Goal: Task Accomplishment & Management: Use online tool/utility

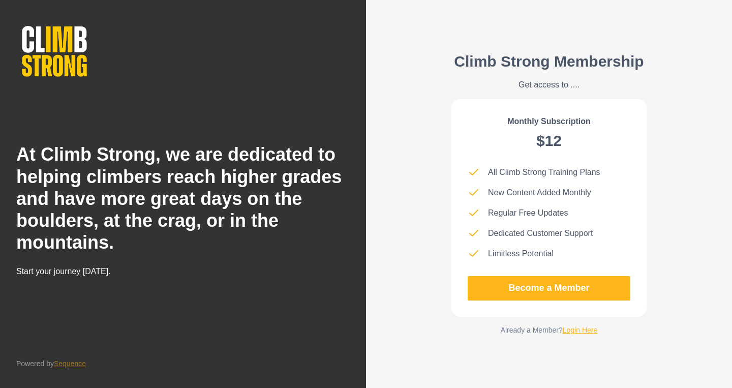
click at [572, 333] on link "Login Here" at bounding box center [580, 330] width 35 height 8
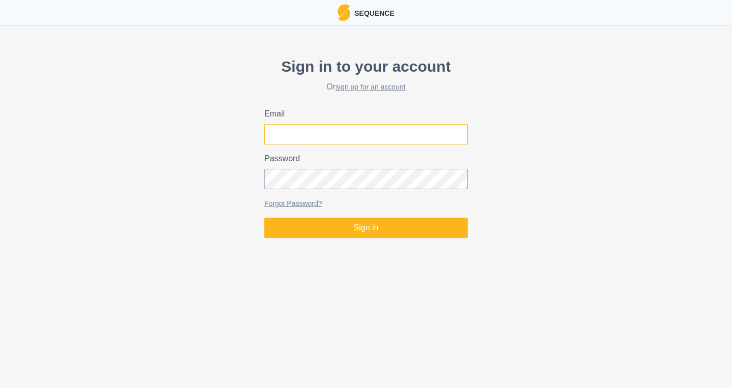
click at [297, 132] on input "Email" at bounding box center [365, 134] width 203 height 20
type input "[EMAIL_ADDRESS][DOMAIN_NAME]"
click at [264, 218] on button "Sign in" at bounding box center [365, 228] width 203 height 20
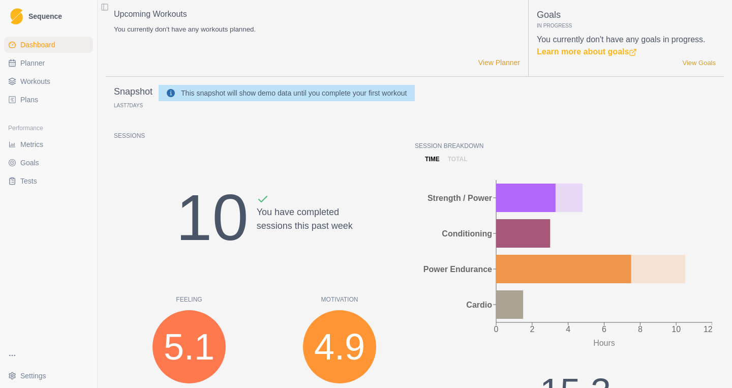
click at [40, 93] on link "Plans" at bounding box center [48, 99] width 89 height 16
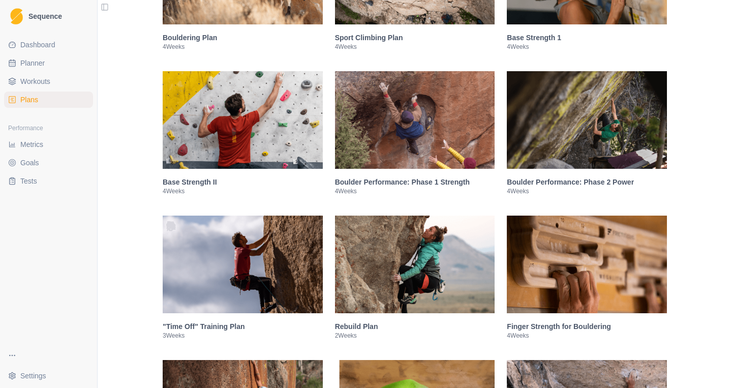
scroll to position [289, 0]
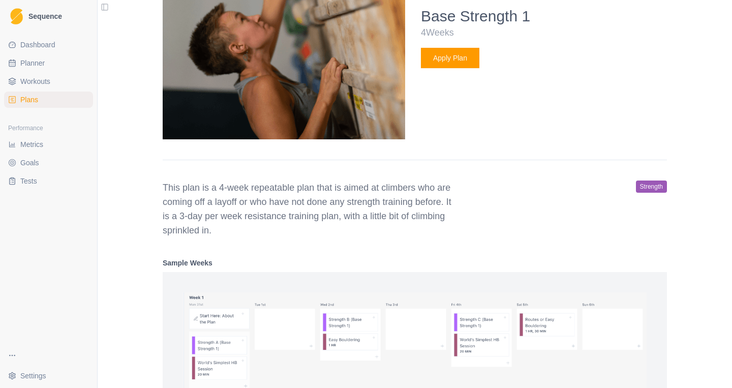
scroll to position [453, 0]
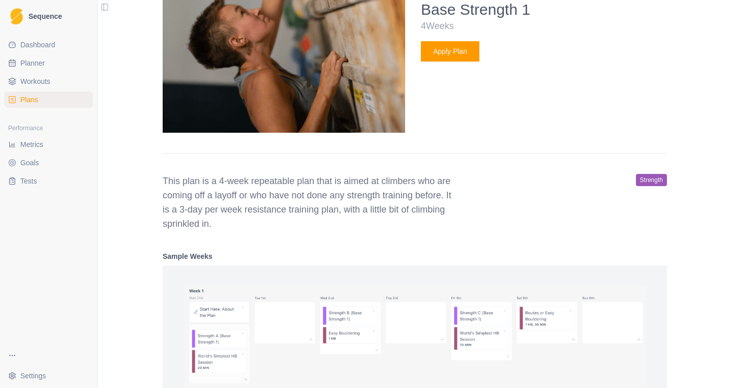
click at [42, 99] on link "Plans" at bounding box center [48, 99] width 89 height 16
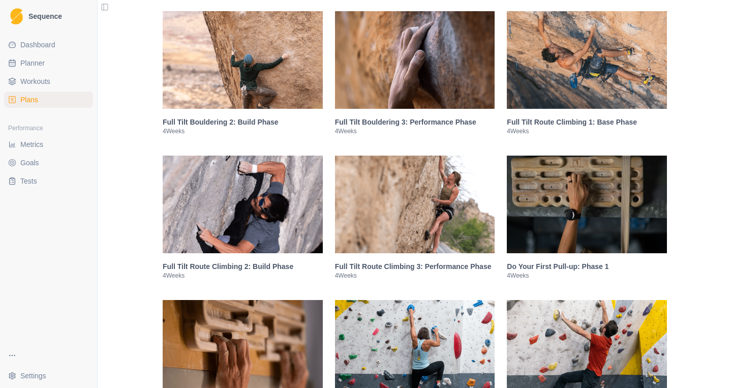
scroll to position [1784, 0]
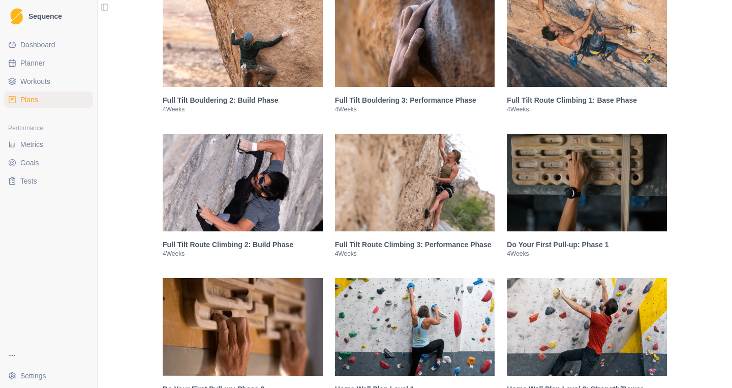
click at [530, 67] on img at bounding box center [587, 38] width 160 height 98
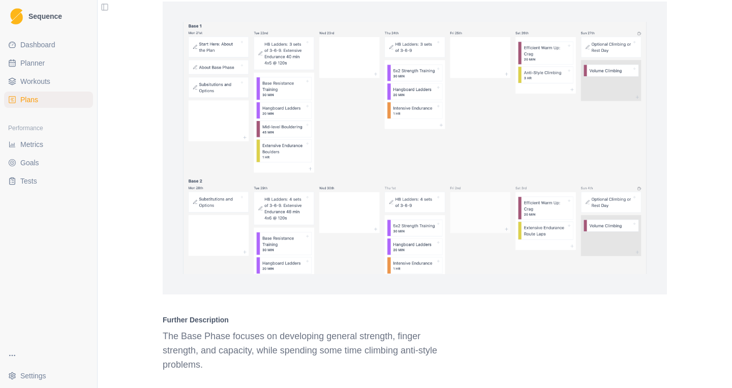
scroll to position [1439, 0]
click at [265, 66] on img at bounding box center [415, 147] width 464 height 252
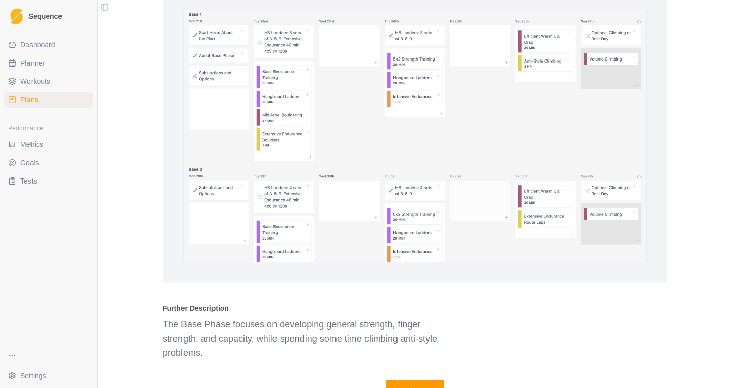
scroll to position [1451, 0]
click at [276, 94] on img at bounding box center [415, 136] width 464 height 252
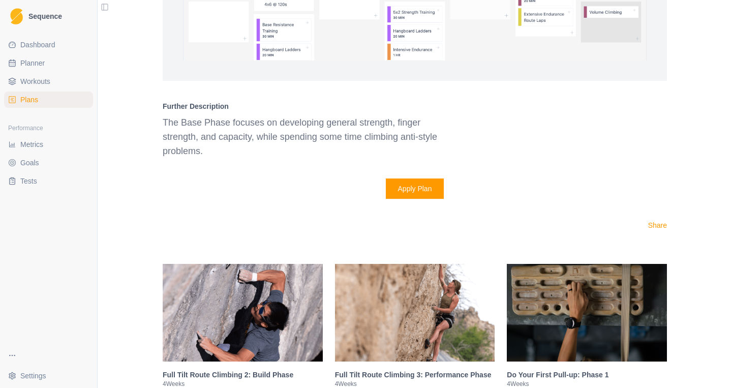
scroll to position [1786, 0]
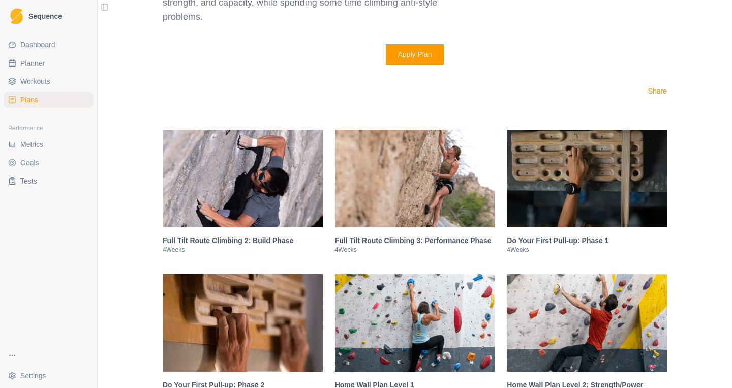
click at [224, 179] on img at bounding box center [243, 179] width 160 height 98
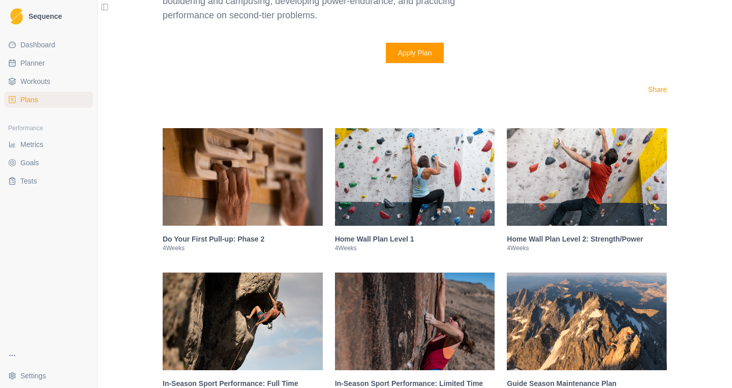
scroll to position [2070, 0]
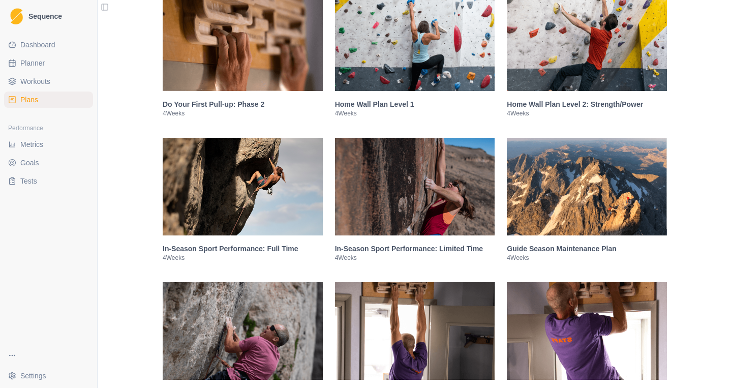
click at [376, 91] on img at bounding box center [415, 42] width 160 height 98
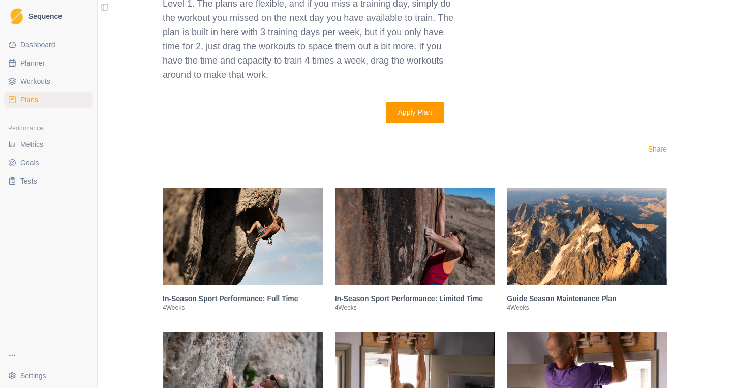
scroll to position [2290, 0]
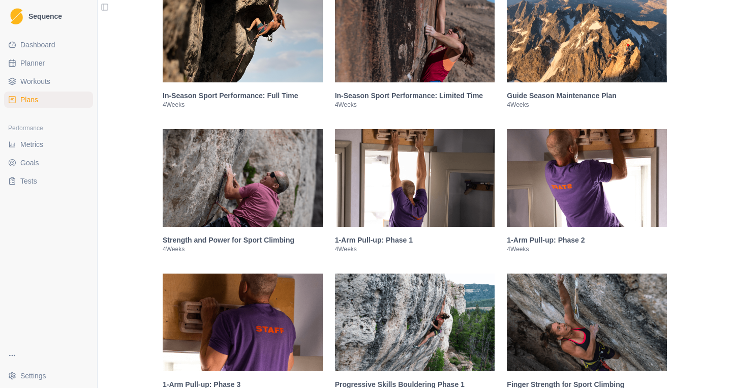
click at [367, 48] on img at bounding box center [415, 34] width 160 height 98
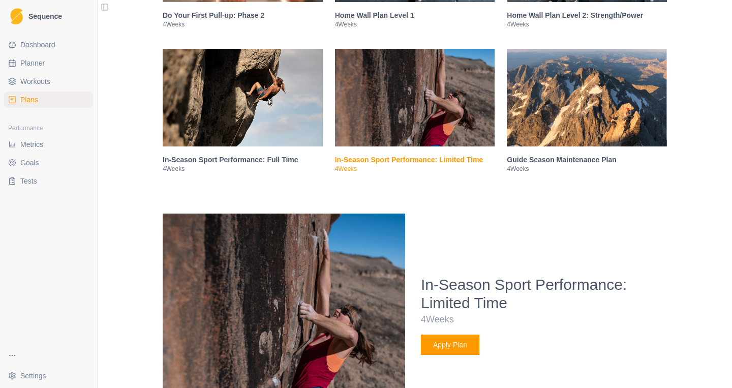
scroll to position [1296, 0]
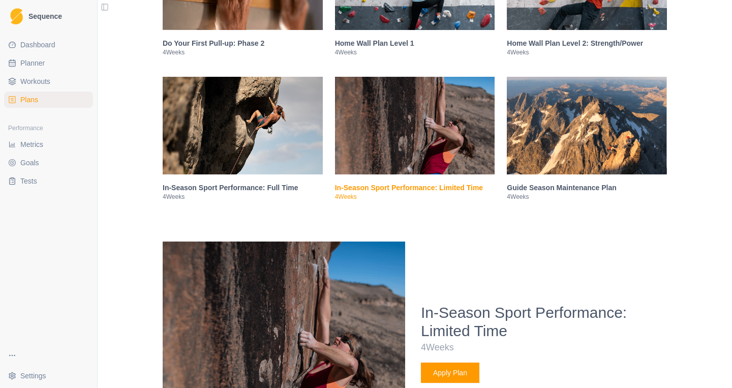
click at [404, 140] on img at bounding box center [415, 126] width 160 height 98
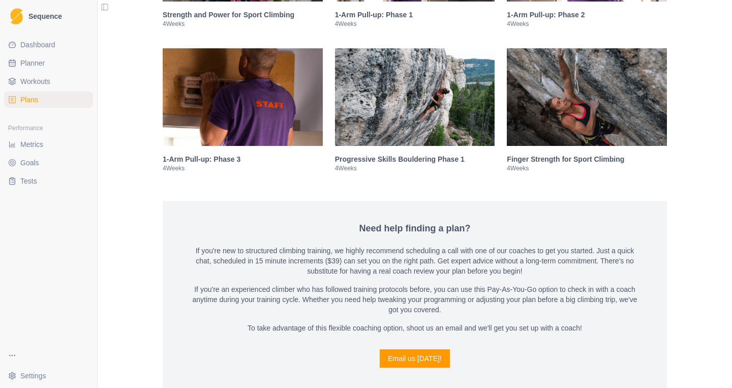
scroll to position [1611, 0]
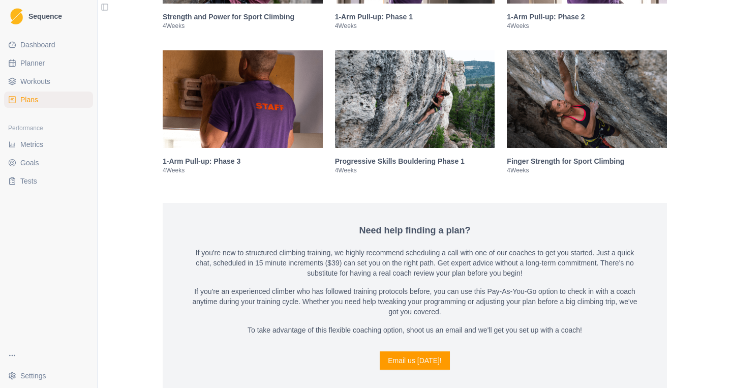
click at [407, 91] on img at bounding box center [415, 99] width 160 height 98
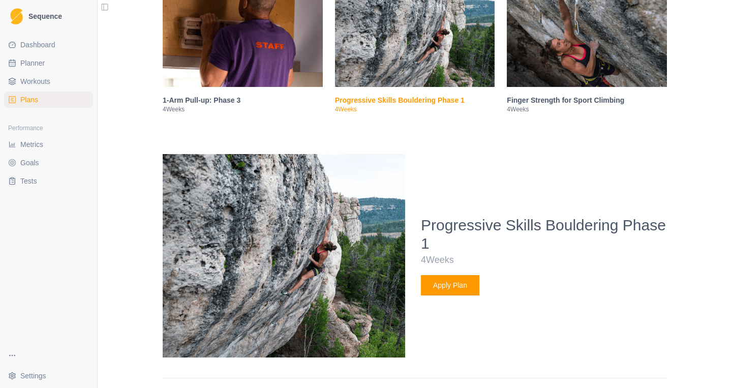
click at [529, 73] on img at bounding box center [587, 38] width 160 height 98
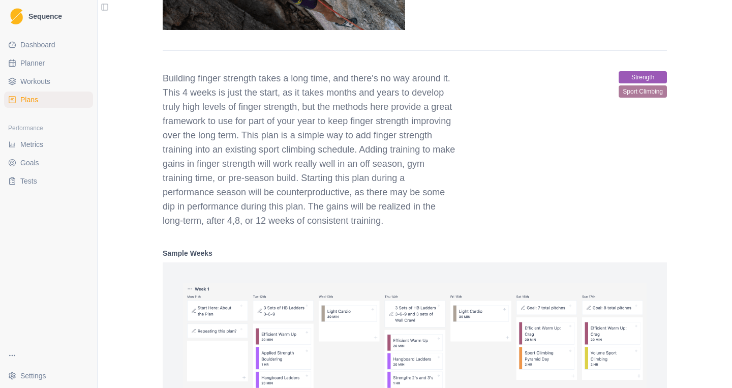
scroll to position [2001, 0]
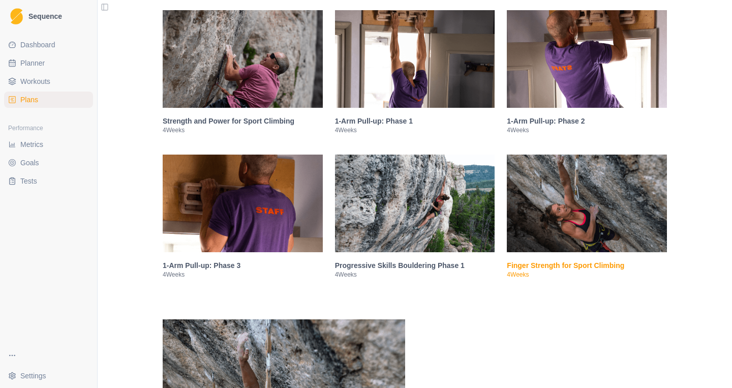
click at [273, 69] on img at bounding box center [243, 59] width 160 height 98
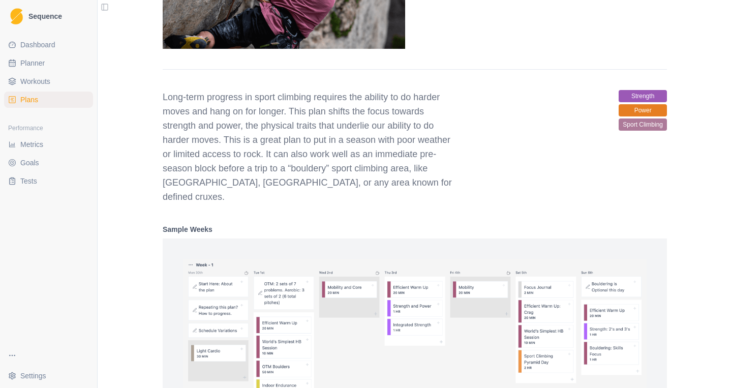
scroll to position [1861, 0]
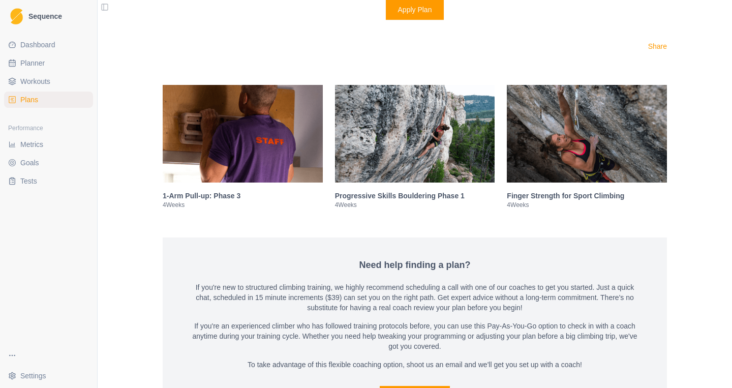
scroll to position [2453, 0]
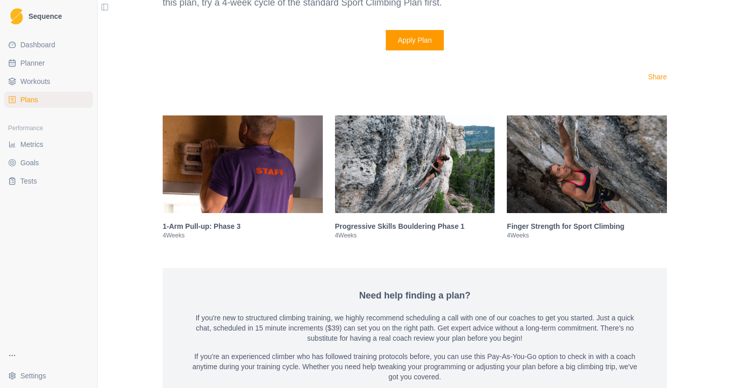
click at [47, 147] on link "Metrics" at bounding box center [48, 144] width 89 height 16
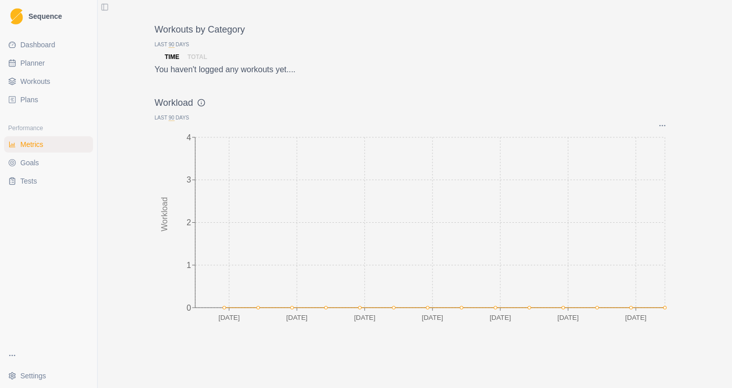
scroll to position [986, 0]
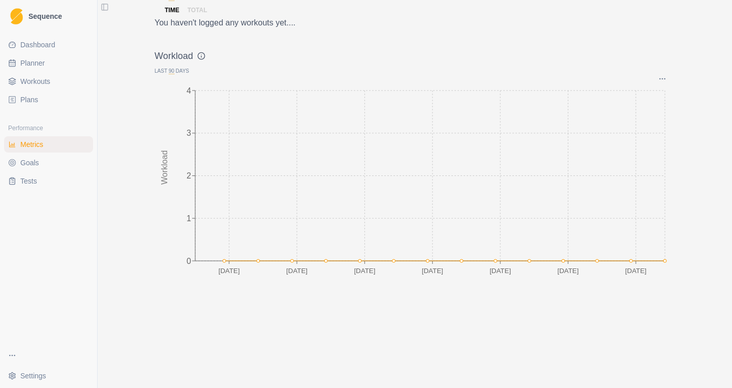
click at [39, 48] on span "Dashboard" at bounding box center [37, 45] width 35 height 10
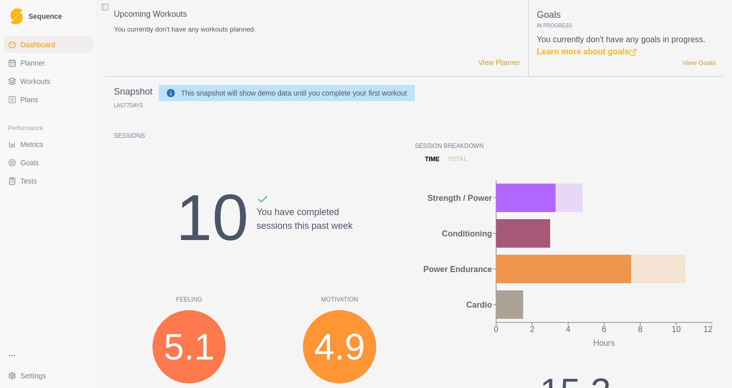
click at [41, 65] on span "Planner" at bounding box center [32, 63] width 24 height 10
select select "month"
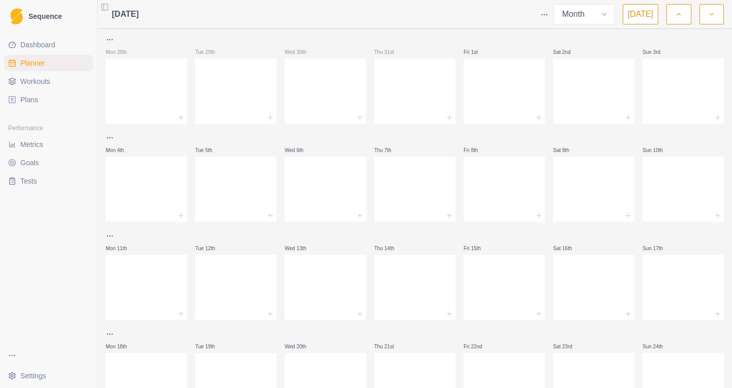
click at [25, 77] on span "Workouts" at bounding box center [35, 81] width 30 height 10
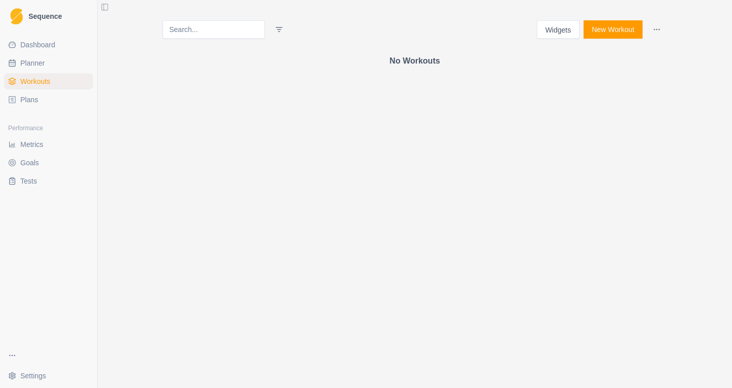
click at [40, 96] on link "Plans" at bounding box center [48, 99] width 89 height 16
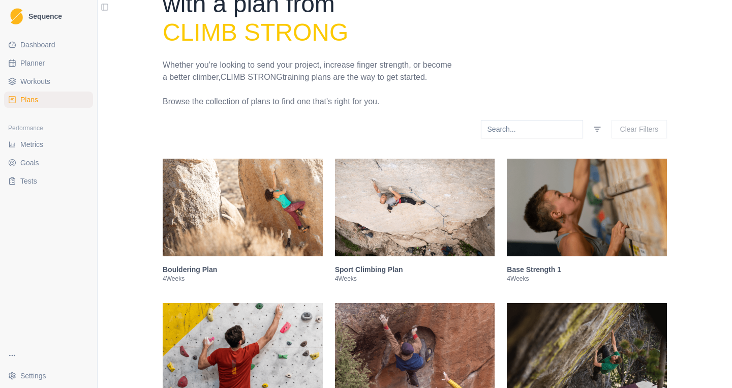
scroll to position [77, 0]
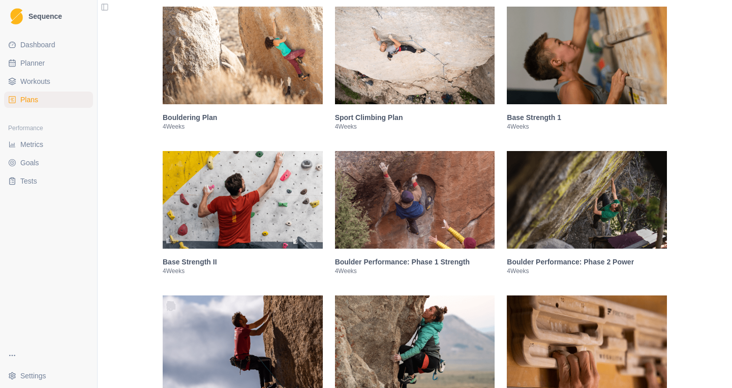
click at [386, 98] on img at bounding box center [415, 56] width 160 height 98
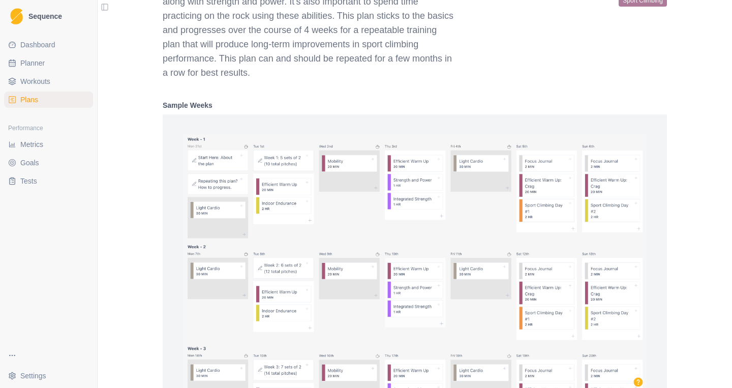
scroll to position [686, 0]
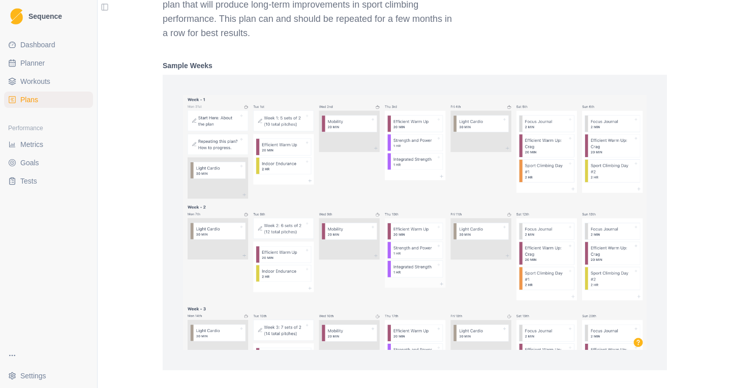
click at [288, 185] on img at bounding box center [415, 222] width 464 height 255
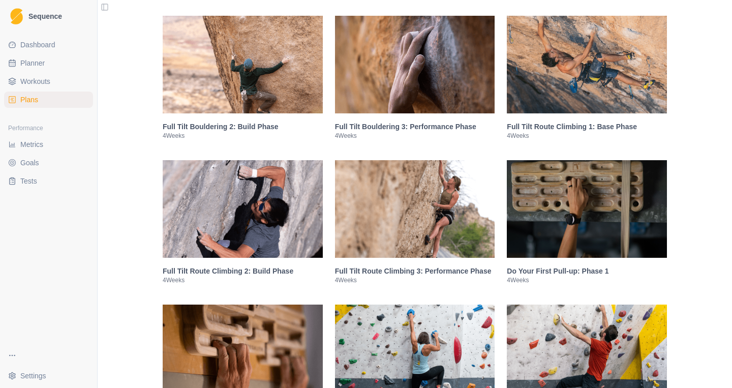
scroll to position [1978, 0]
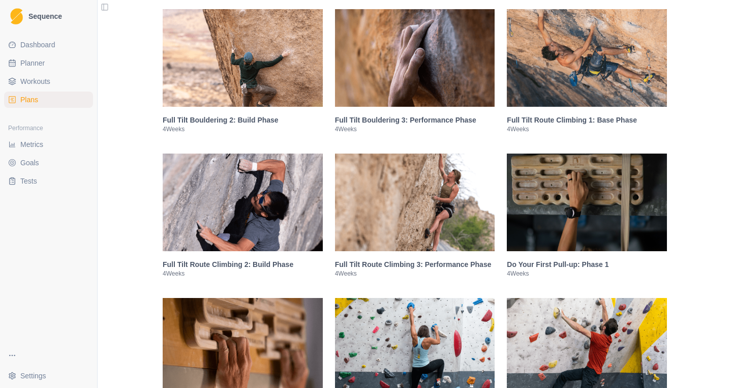
click at [542, 71] on img at bounding box center [587, 58] width 160 height 98
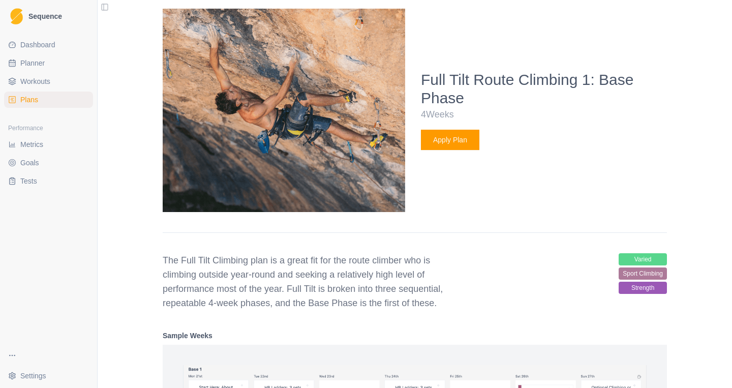
scroll to position [1096, 0]
click at [443, 147] on button "Apply Plan" at bounding box center [450, 139] width 58 height 20
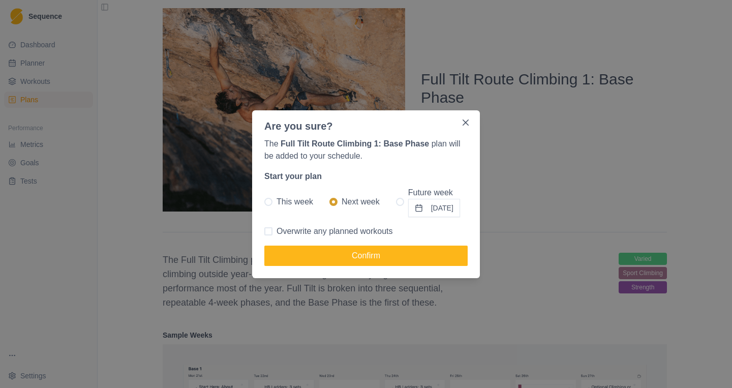
click at [441, 208] on button "[DATE]" at bounding box center [434, 208] width 52 height 18
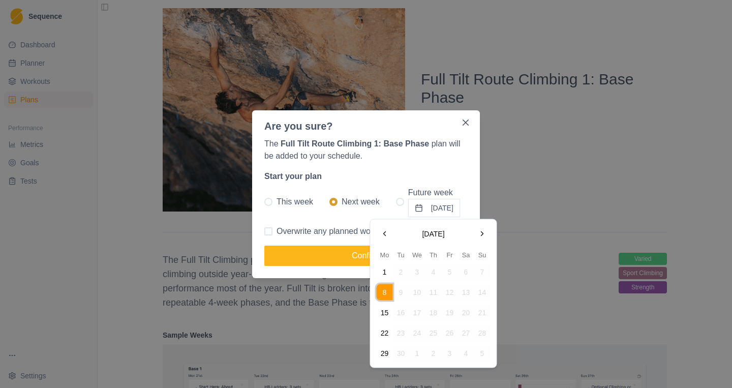
click at [424, 176] on p "Start your plan" at bounding box center [365, 176] width 203 height 12
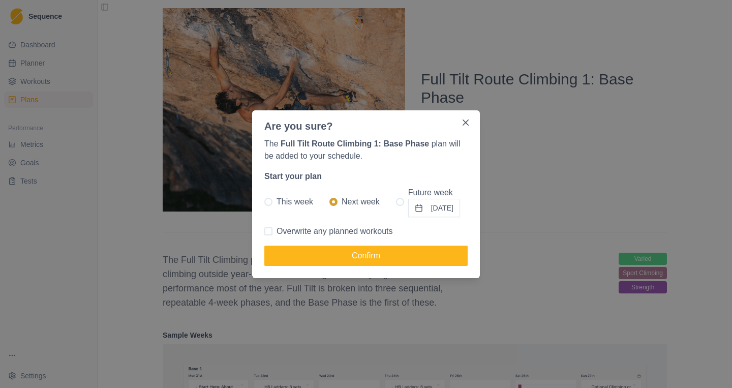
click at [396, 202] on span at bounding box center [400, 202] width 8 height 8
click at [395, 202] on input "Future week [DATE]" at bounding box center [395, 201] width 1 height 1
radio input "true"
click at [431, 215] on button "[DATE]" at bounding box center [434, 208] width 52 height 18
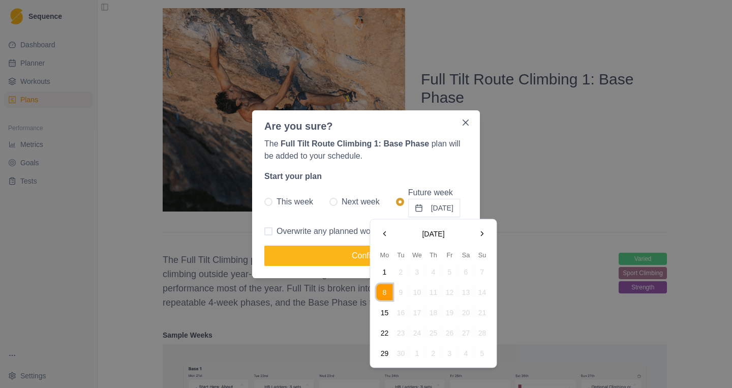
click at [384, 232] on button "Go to the Previous Month" at bounding box center [385, 234] width 16 height 16
click at [485, 232] on button "Go to the Next Month" at bounding box center [482, 234] width 16 height 16
click at [383, 268] on button "1" at bounding box center [385, 272] width 16 height 16
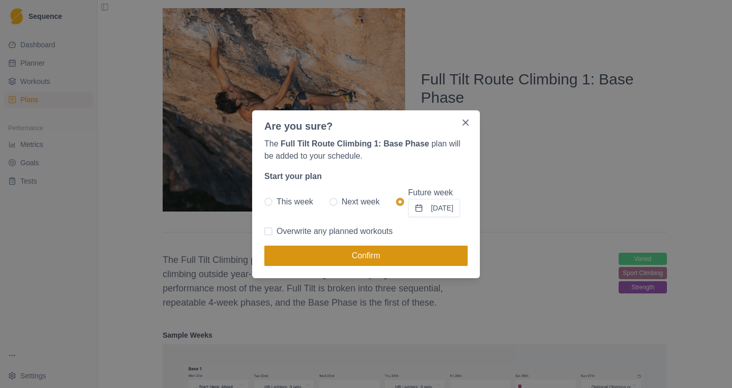
click at [366, 252] on button "Confirm" at bounding box center [365, 256] width 203 height 20
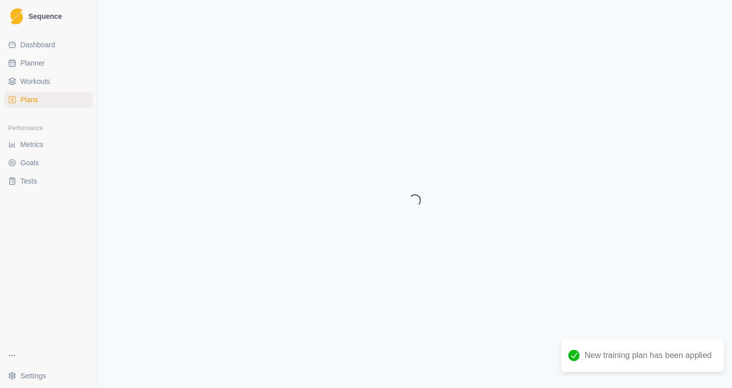
select select "month"
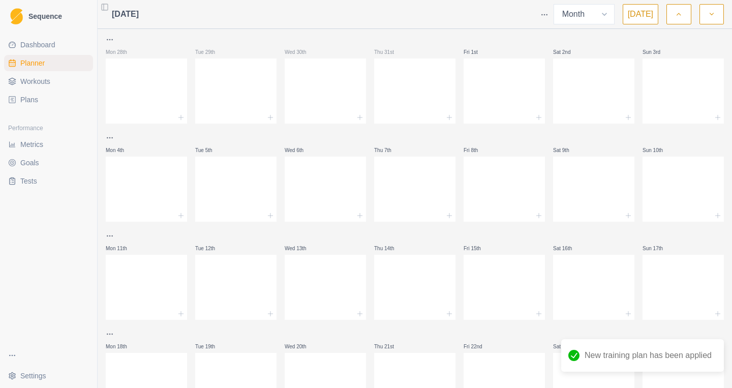
click at [204, 140] on div at bounding box center [235, 138] width 81 height 12
click at [32, 69] on link "Planner" at bounding box center [48, 63] width 89 height 16
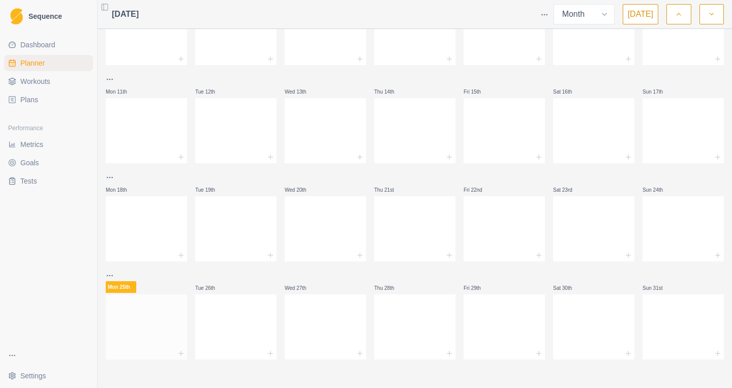
click at [157, 328] on div at bounding box center [146, 324] width 81 height 45
click at [25, 37] on div "Dashboard Planner Workouts Plans" at bounding box center [48, 72] width 97 height 79
click at [26, 45] on span "Dashboard" at bounding box center [37, 45] width 35 height 10
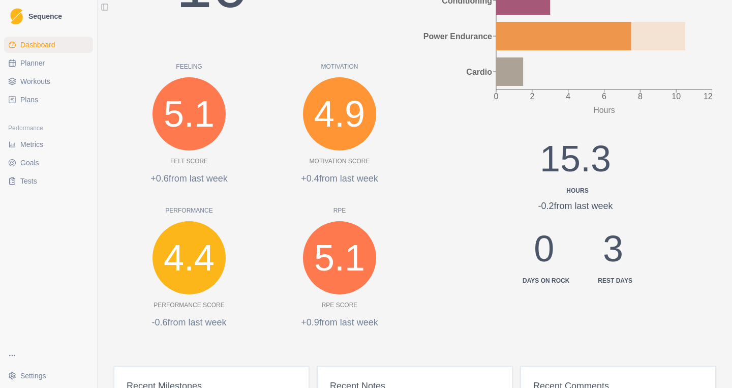
scroll to position [501, 0]
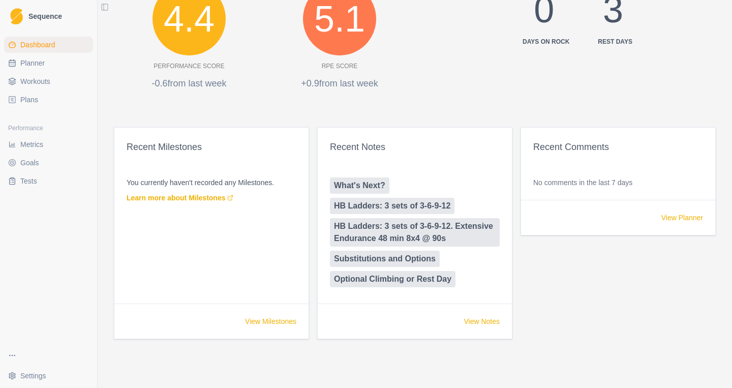
click at [42, 148] on span "Metrics" at bounding box center [31, 144] width 23 height 10
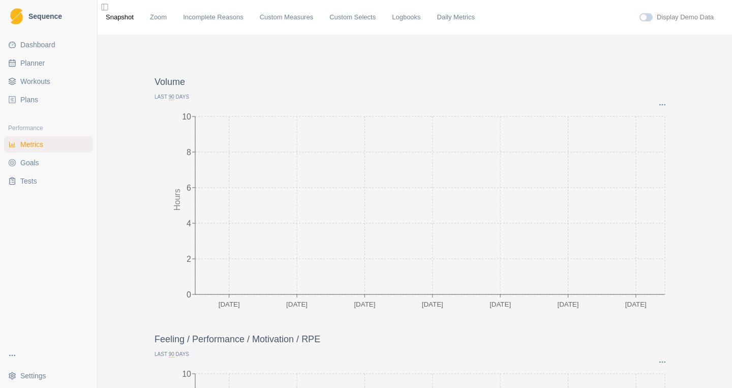
click at [36, 163] on span "Goals" at bounding box center [29, 163] width 19 height 10
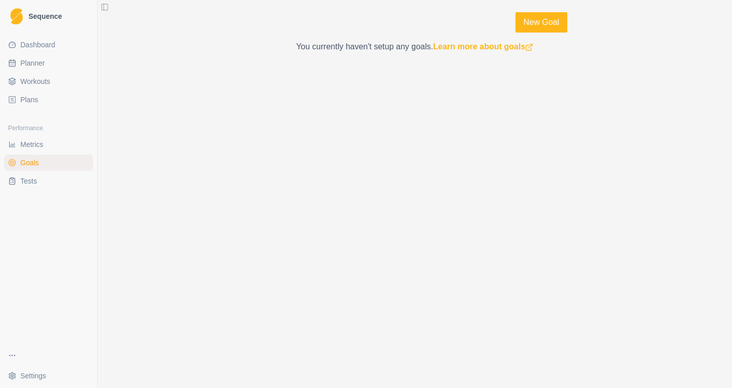
click at [33, 181] on span "Tests" at bounding box center [28, 181] width 17 height 10
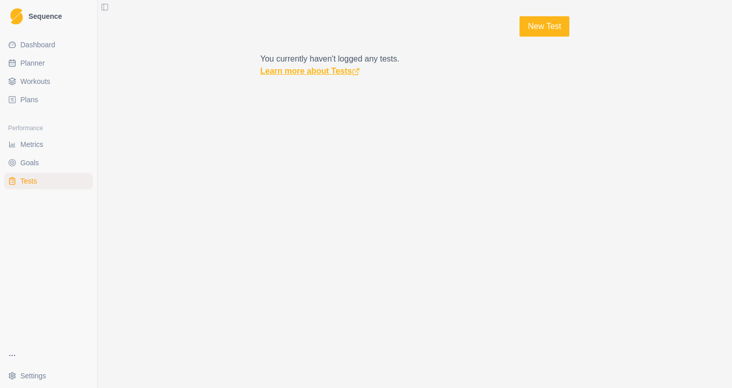
click at [284, 72] on link "Learn more about Tests" at bounding box center [310, 71] width 100 height 9
click at [535, 32] on link "New Test" at bounding box center [545, 26] width 50 height 20
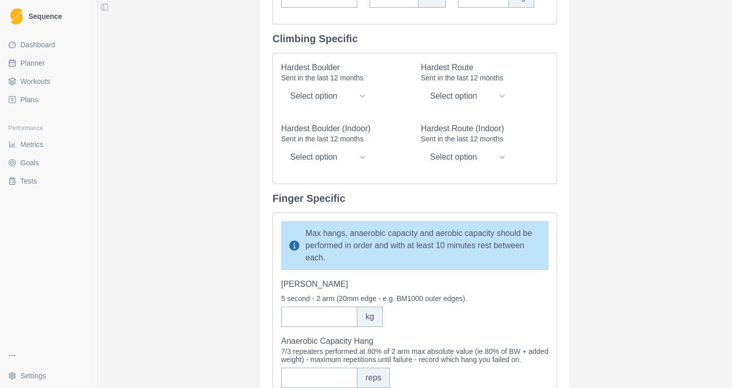
scroll to position [201, 0]
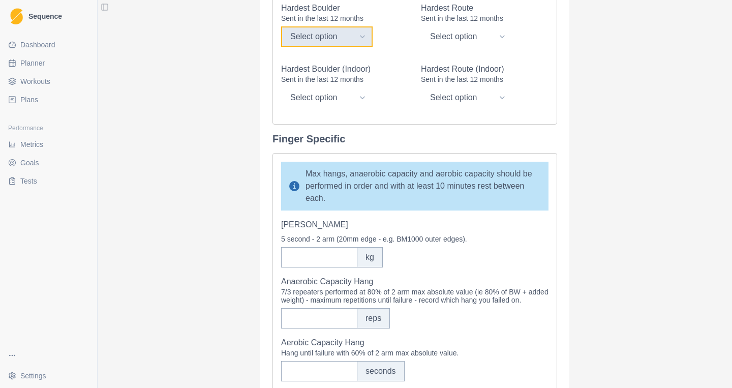
select select "0"
click option "V0" at bounding box center [0, 0] width 0 height 0
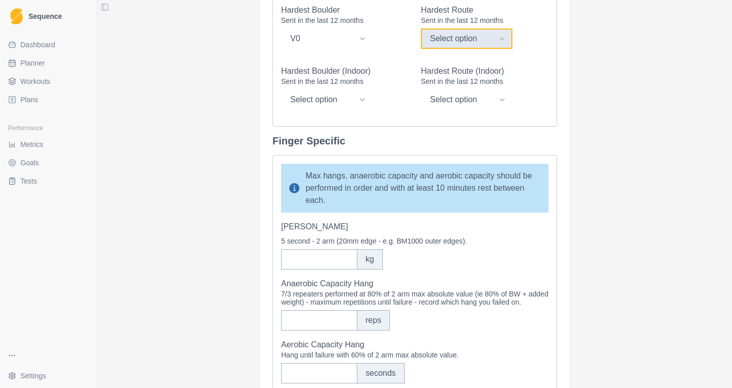
scroll to position [200, 0]
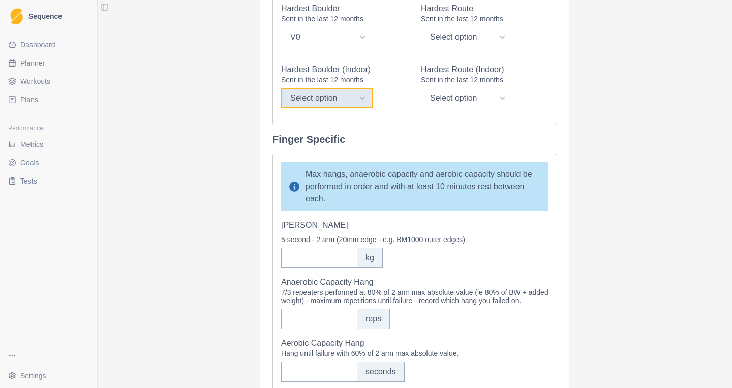
select select "8"
click option "V8" at bounding box center [0, 0] width 0 height 0
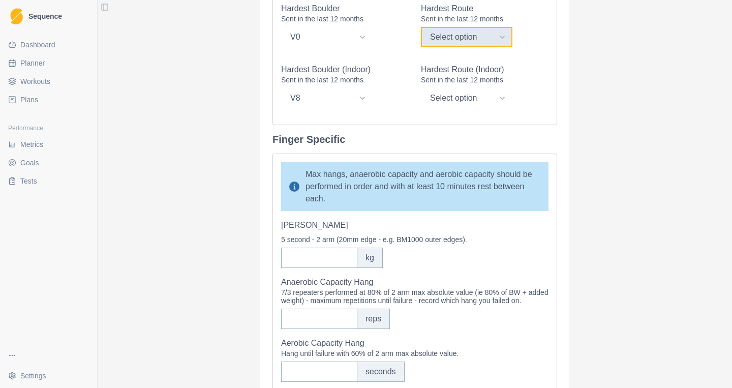
select select "28"
click option "28/7c+" at bounding box center [0, 0] width 0 height 0
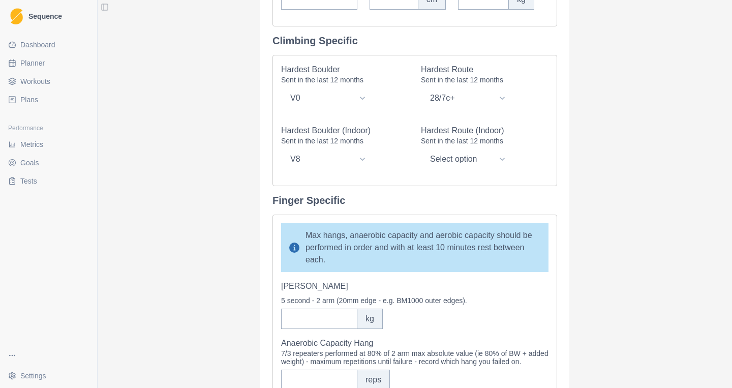
scroll to position [0, 0]
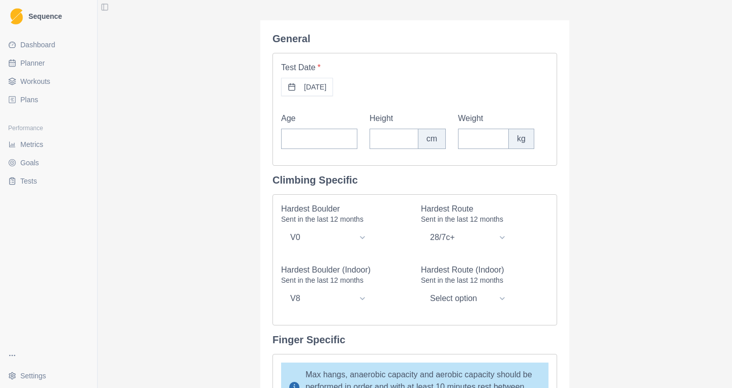
click at [30, 46] on span "Dashboard" at bounding box center [37, 45] width 35 height 10
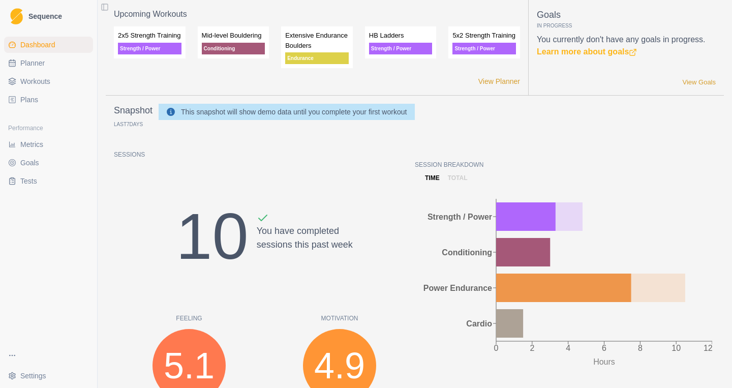
click at [30, 70] on link "Planner" at bounding box center [48, 63] width 89 height 16
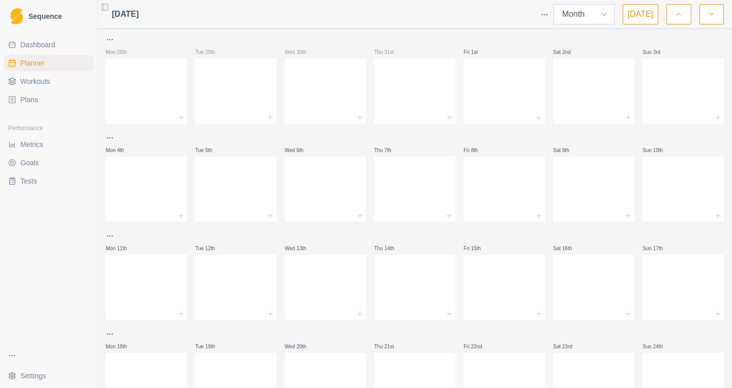
click at [554, 4] on select "Week Month" at bounding box center [584, 14] width 61 height 20
select select "week"
click option "Week" at bounding box center [0, 0] width 0 height 0
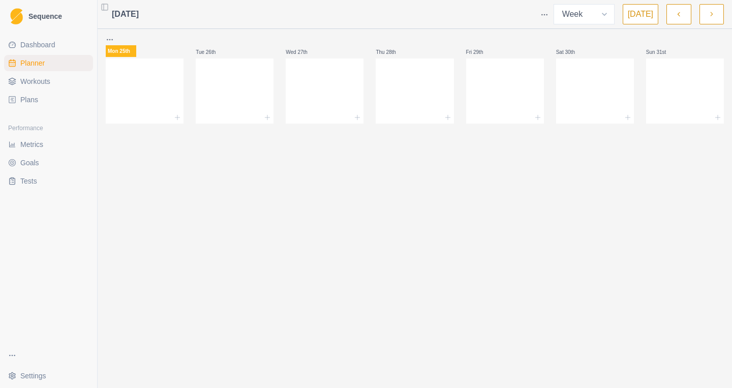
click at [713, 16] on icon "button" at bounding box center [711, 14] width 7 height 10
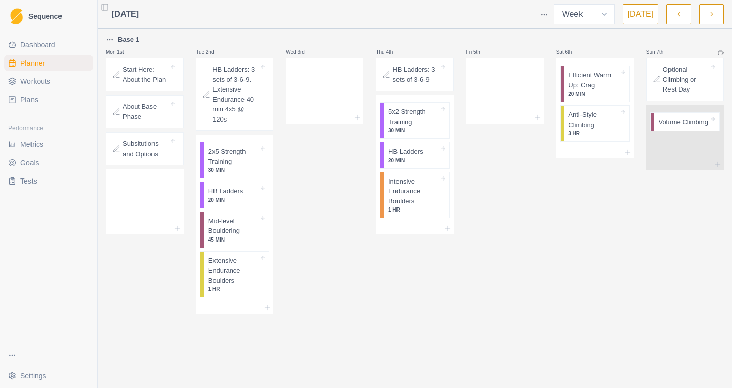
click at [168, 152] on p "Subsitutions and Options" at bounding box center [146, 149] width 46 height 20
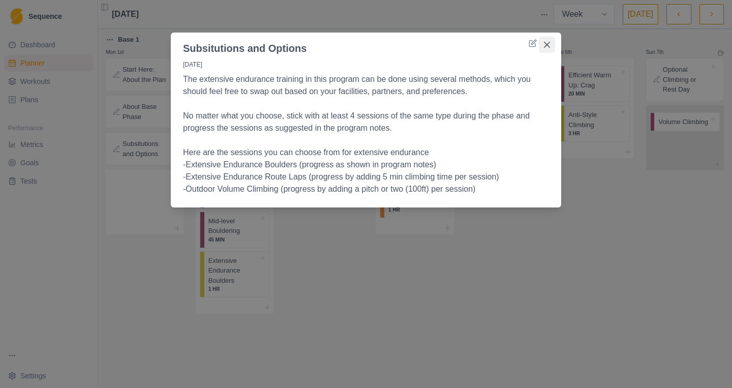
click at [548, 46] on icon "Close" at bounding box center [547, 45] width 6 height 6
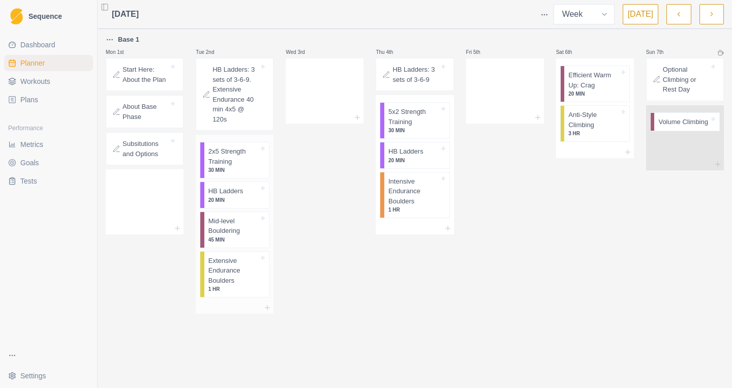
click at [240, 160] on p "2x5 Strength Training" at bounding box center [233, 156] width 51 height 20
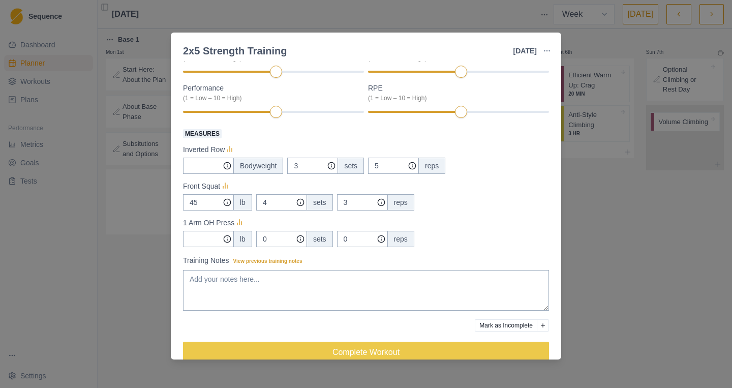
scroll to position [150, 0]
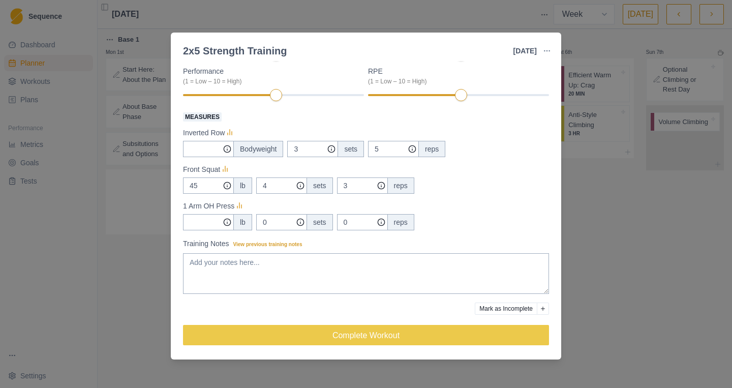
click at [210, 135] on p "Inverted Row" at bounding box center [204, 133] width 42 height 11
click at [232, 134] on icon at bounding box center [230, 133] width 10 height 10
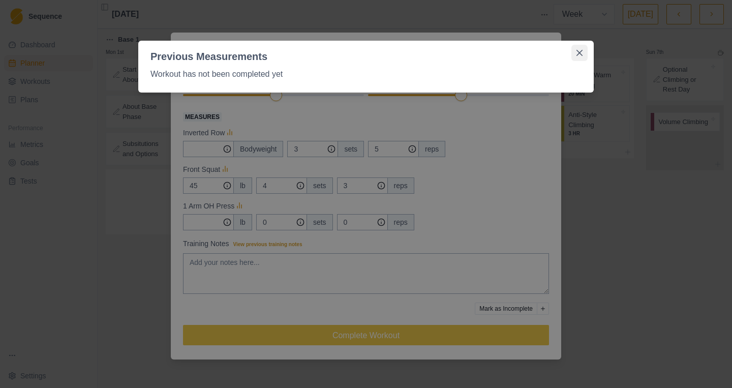
click at [578, 49] on button "Close" at bounding box center [579, 53] width 16 height 16
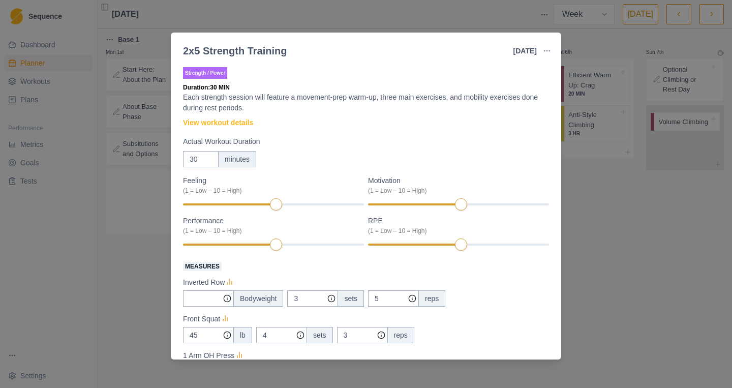
scroll to position [1, 0]
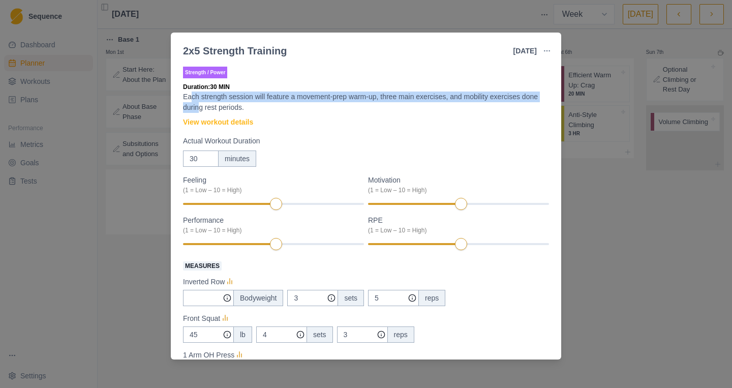
drag, startPoint x: 191, startPoint y: 97, endPoint x: 217, endPoint y: 106, distance: 27.2
click at [217, 106] on p "Each strength session will feature a movement-prep warm-up, three main exercise…" at bounding box center [366, 101] width 366 height 21
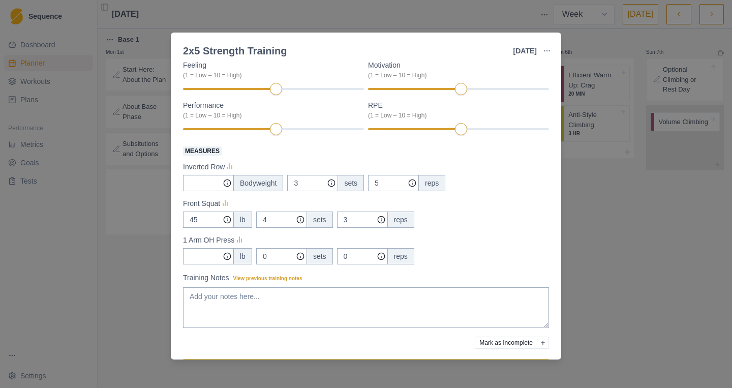
scroll to position [150, 0]
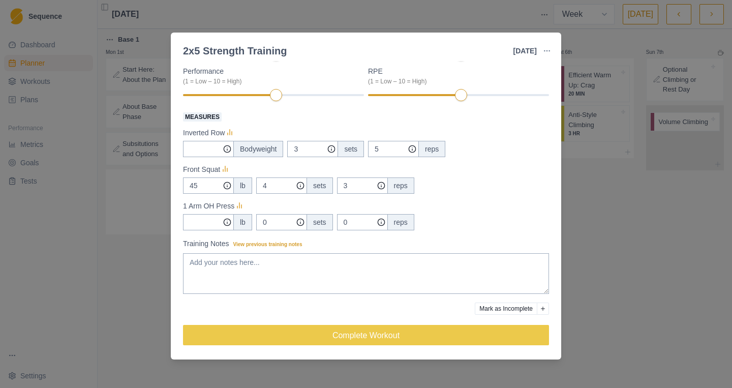
click at [203, 131] on p "Inverted Row" at bounding box center [204, 133] width 42 height 11
click at [202, 113] on span "Measures" at bounding box center [202, 116] width 39 height 9
click at [202, 141] on input "Measures" at bounding box center [208, 149] width 51 height 16
drag, startPoint x: 225, startPoint y: 134, endPoint x: 184, endPoint y: 136, distance: 41.2
click at [184, 136] on p "Inverted Row" at bounding box center [204, 133] width 42 height 11
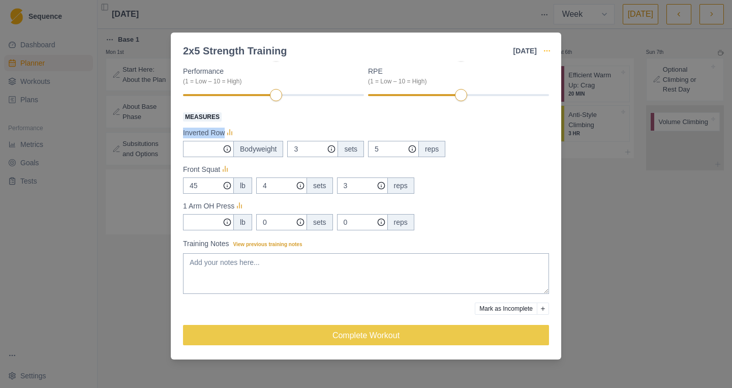
click at [545, 48] on icon "button" at bounding box center [547, 51] width 8 height 8
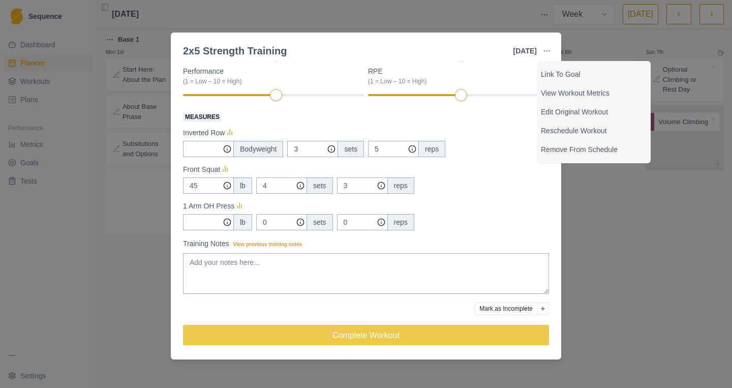
click at [610, 237] on div "2x5 Strength Training [DATE] Link To Goal View Workout Metrics Edit Original Wo…" at bounding box center [366, 194] width 732 height 388
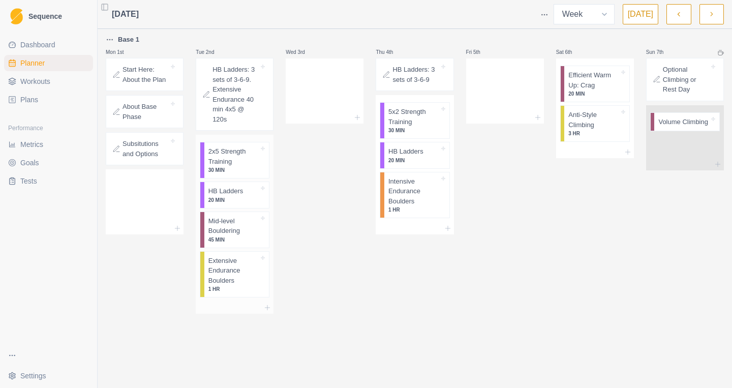
click at [224, 200] on p "20 MIN" at bounding box center [233, 200] width 51 height 8
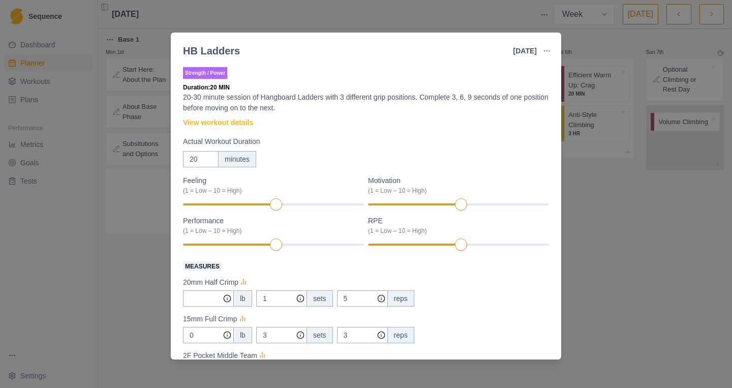
click at [592, 221] on div "HB Ladders [DATE] Link To Goal View Workout Metrics Edit Original Workout Resch…" at bounding box center [366, 194] width 732 height 388
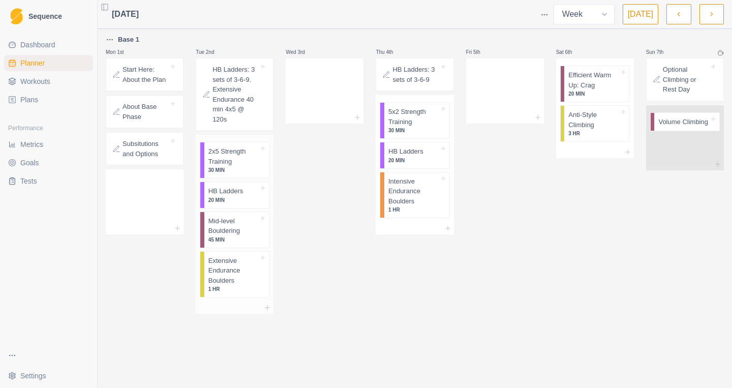
click at [238, 229] on p "Mid-level Bouldering" at bounding box center [233, 226] width 51 height 20
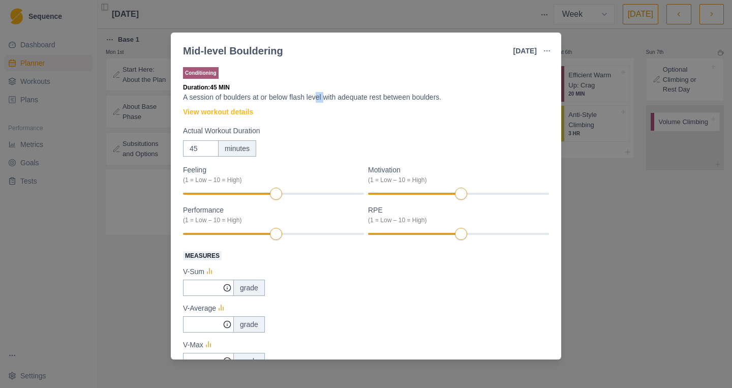
drag, startPoint x: 322, startPoint y: 100, endPoint x: 329, endPoint y: 101, distance: 7.2
click at [329, 101] on p "A session of boulders at or below flash level with adequate rest between boulde…" at bounding box center [366, 97] width 366 height 11
click at [596, 236] on div "Mid-level Bouldering [DATE] Link To Goal View Workout Metrics Edit Original Wor…" at bounding box center [366, 194] width 732 height 388
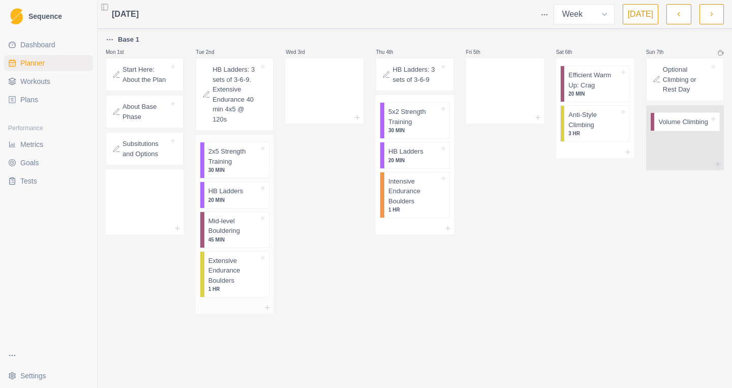
click at [228, 285] on p "Extensive Endurance Boulders" at bounding box center [233, 271] width 51 height 30
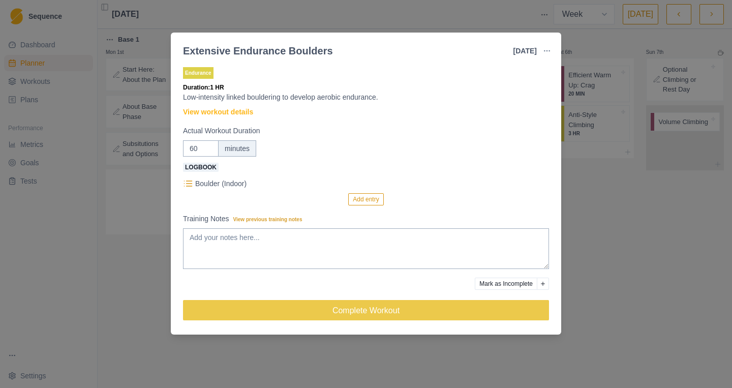
click at [593, 240] on div "Extensive Endurance Boulders [DATE] Link To Goal View Workout Metrics Edit Orig…" at bounding box center [366, 194] width 732 height 388
